Goal: Check status: Check status

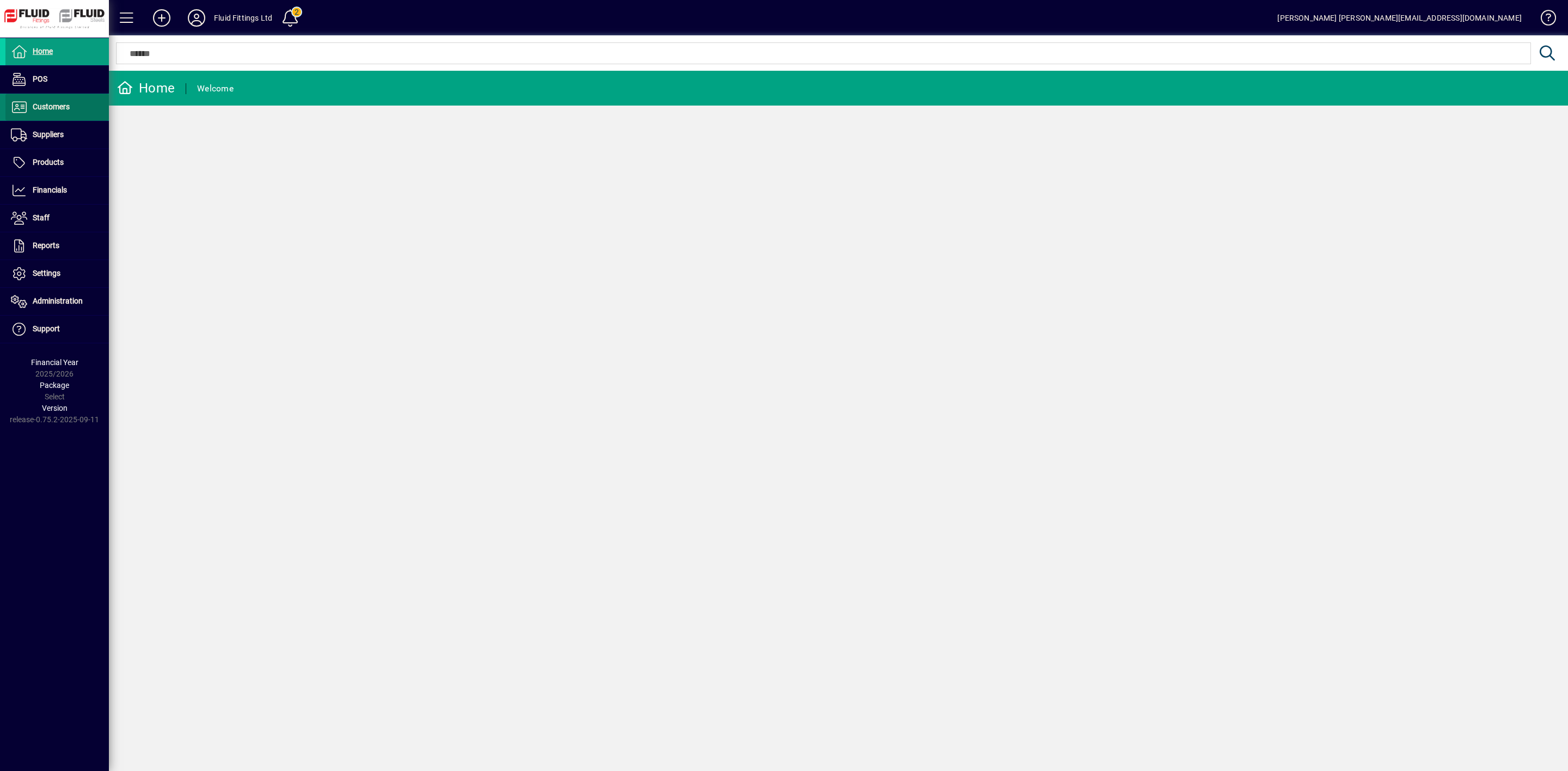
click at [61, 108] on span "Customers" at bounding box center [51, 106] width 37 height 9
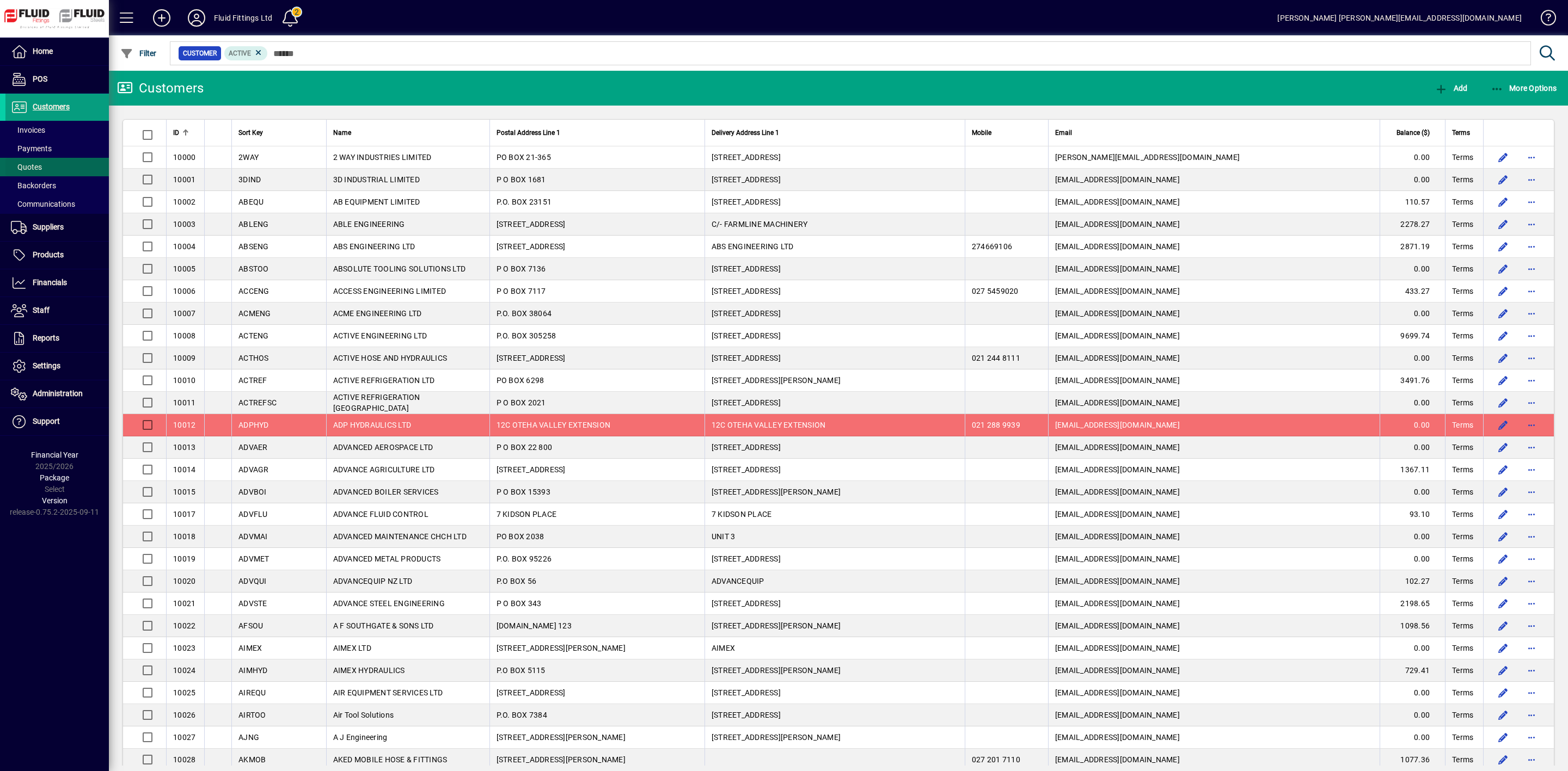
click at [28, 164] on span "Quotes" at bounding box center [26, 167] width 31 height 9
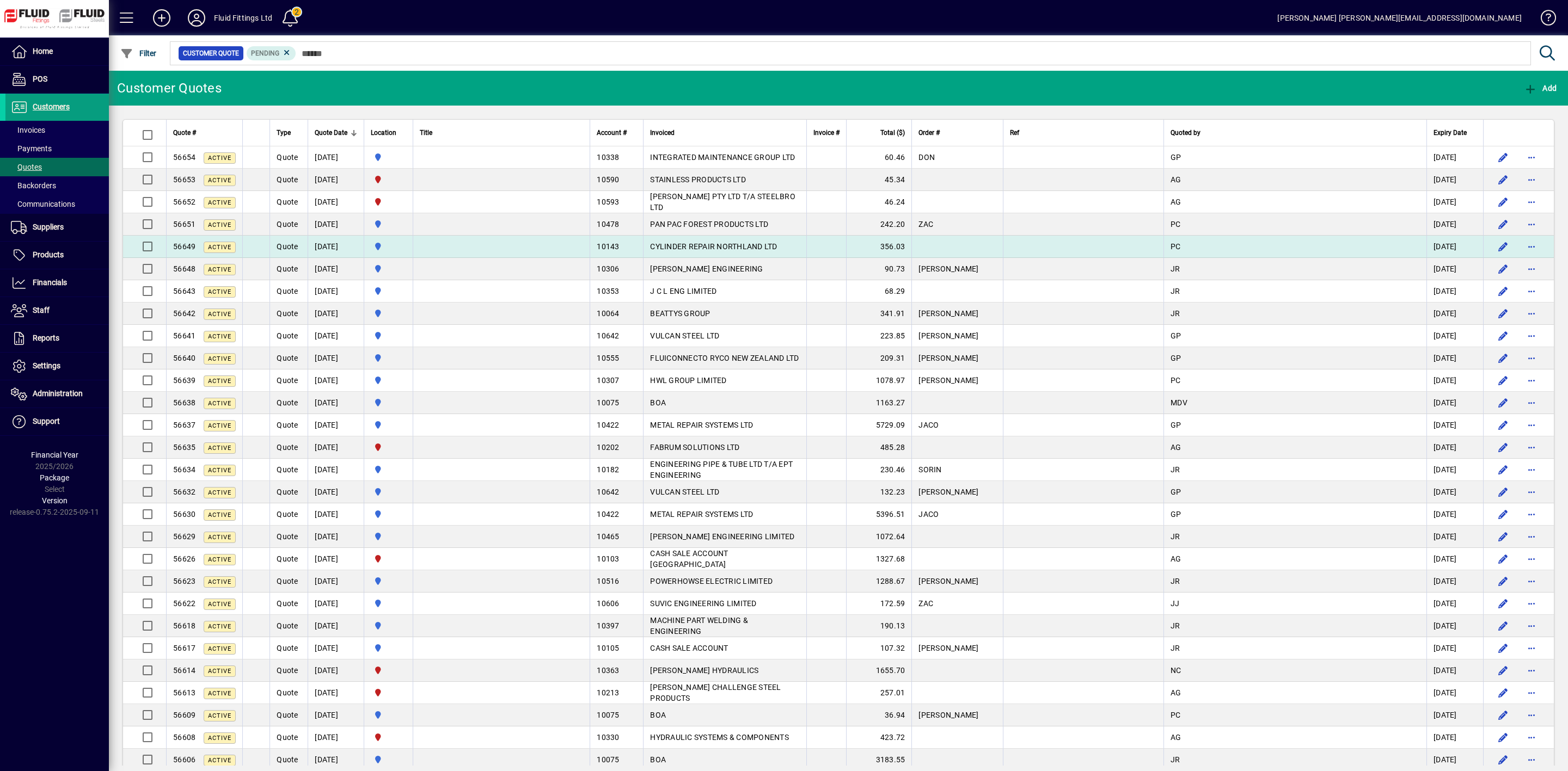
click at [696, 250] on span "CYLINDER REPAIR NORTHLAND LTD" at bounding box center [713, 247] width 127 height 9
